Goal: Register for event/course

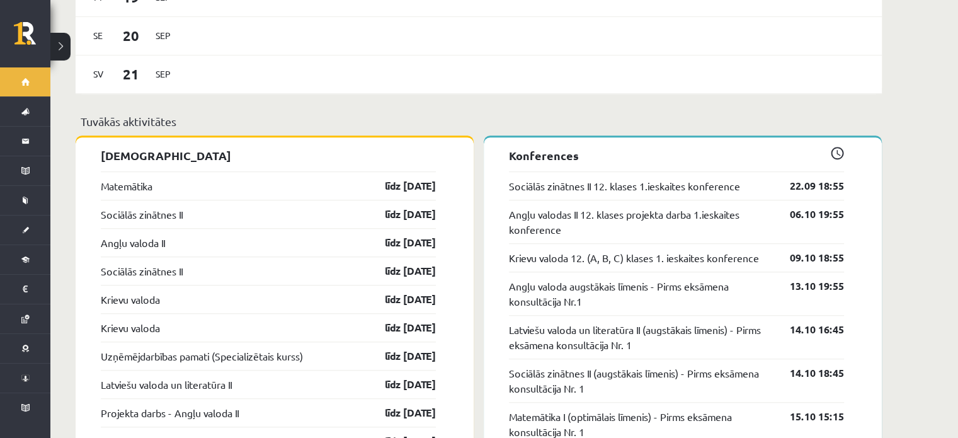
scroll to position [957, 0]
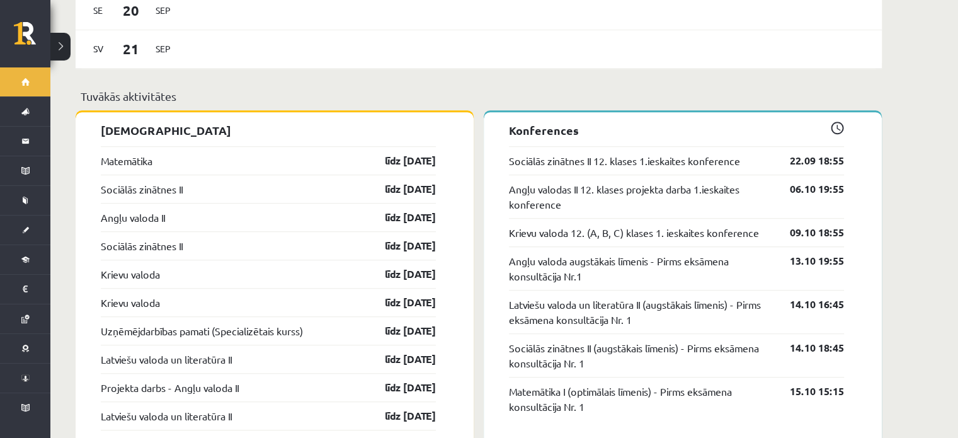
click at [66, 45] on button at bounding box center [60, 47] width 20 height 28
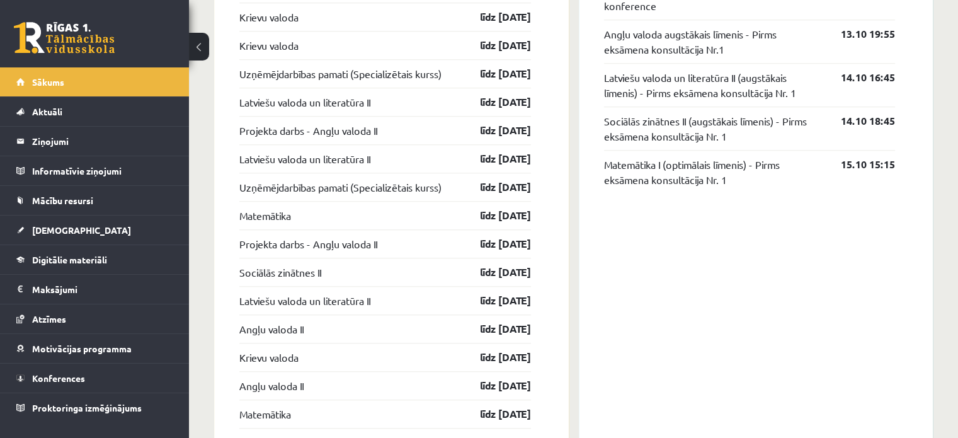
scroll to position [952, 0]
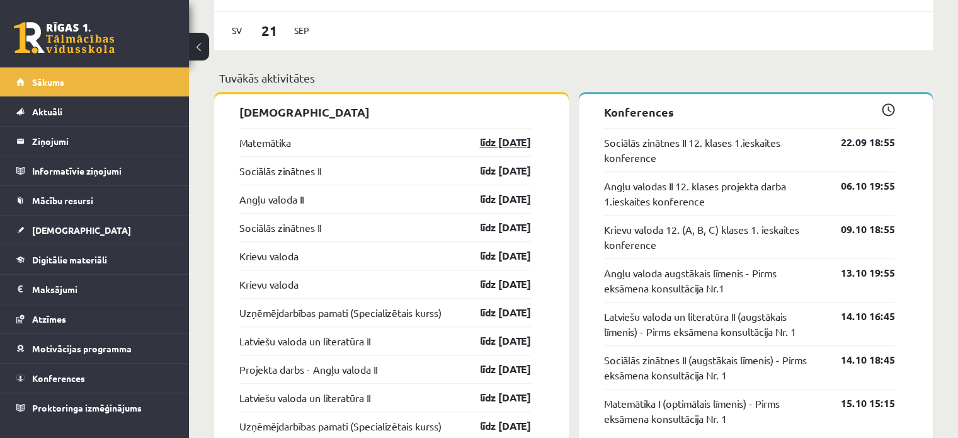
click at [514, 150] on link "līdz [DATE]" at bounding box center [494, 142] width 73 height 15
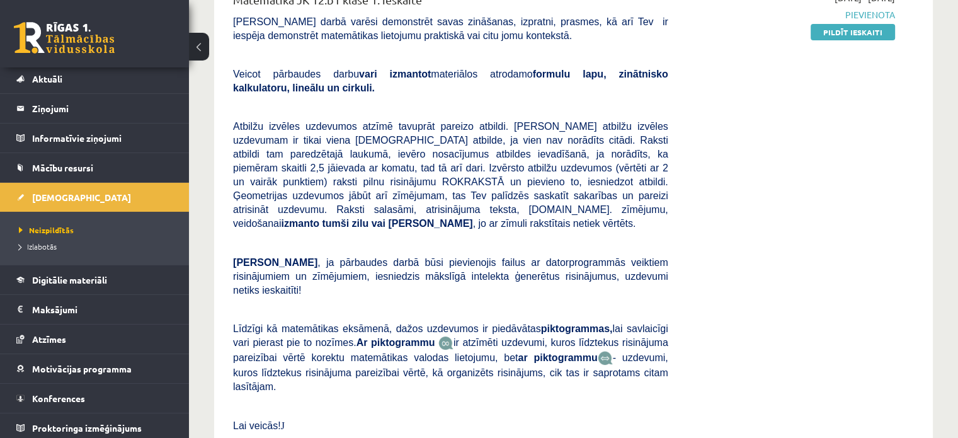
scroll to position [35, 0]
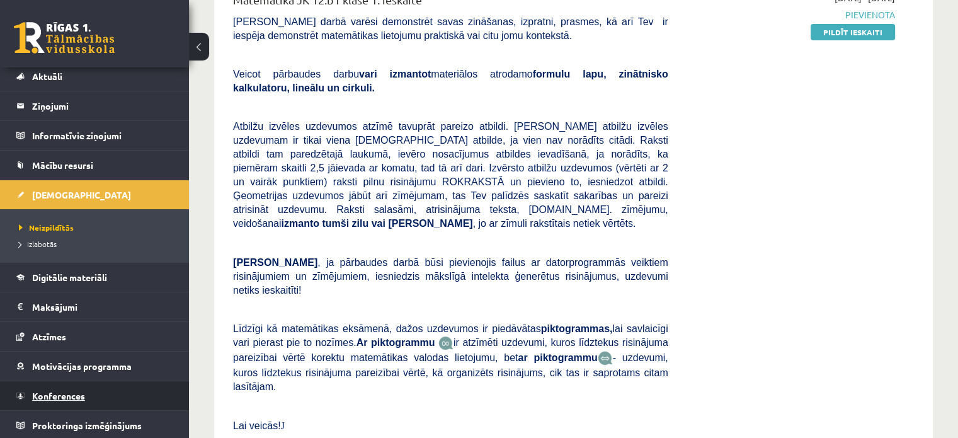
click at [64, 403] on link "Konferences" at bounding box center [94, 395] width 157 height 29
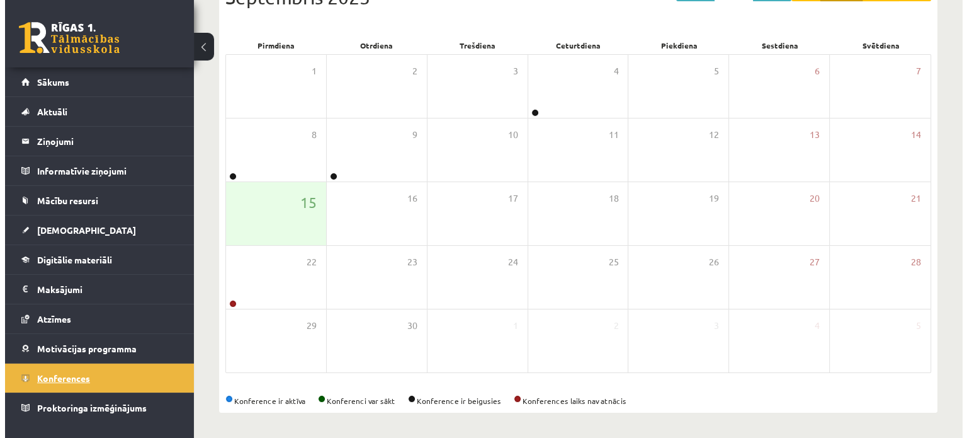
scroll to position [163, 0]
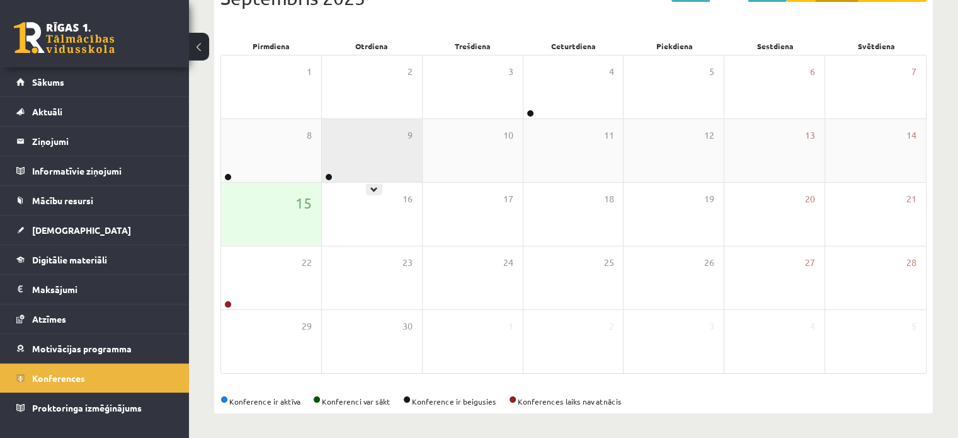
click at [337, 160] on div "9" at bounding box center [372, 150] width 100 height 63
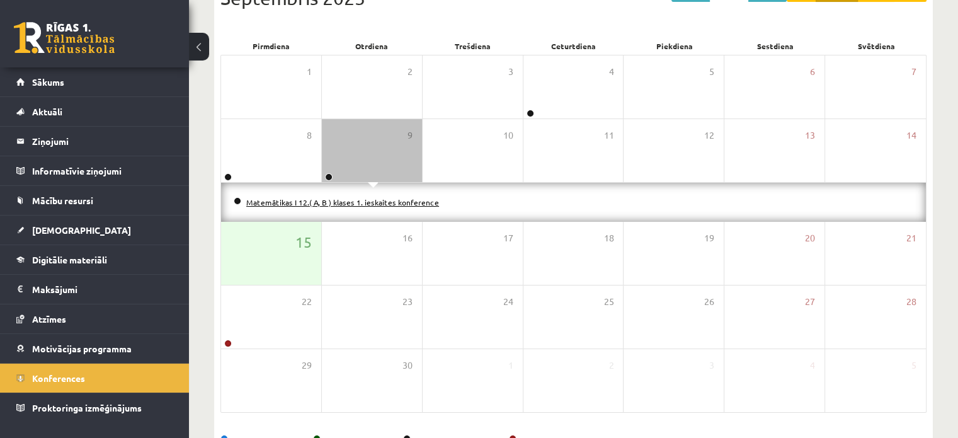
click at [320, 201] on link "Matemātikas I 12.( A, B ) klases 1. ieskaites konference" at bounding box center [342, 202] width 193 height 10
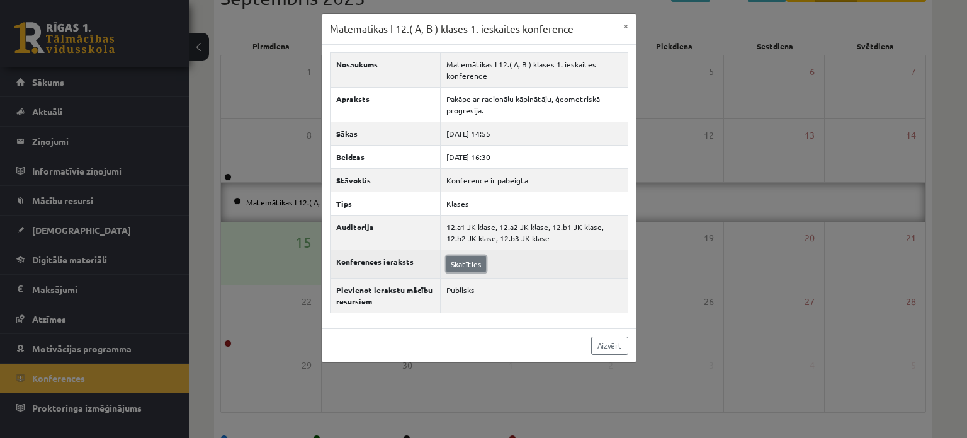
click at [455, 264] on link "Skatīties" at bounding box center [466, 264] width 40 height 16
